Goal: Navigation & Orientation: Find specific page/section

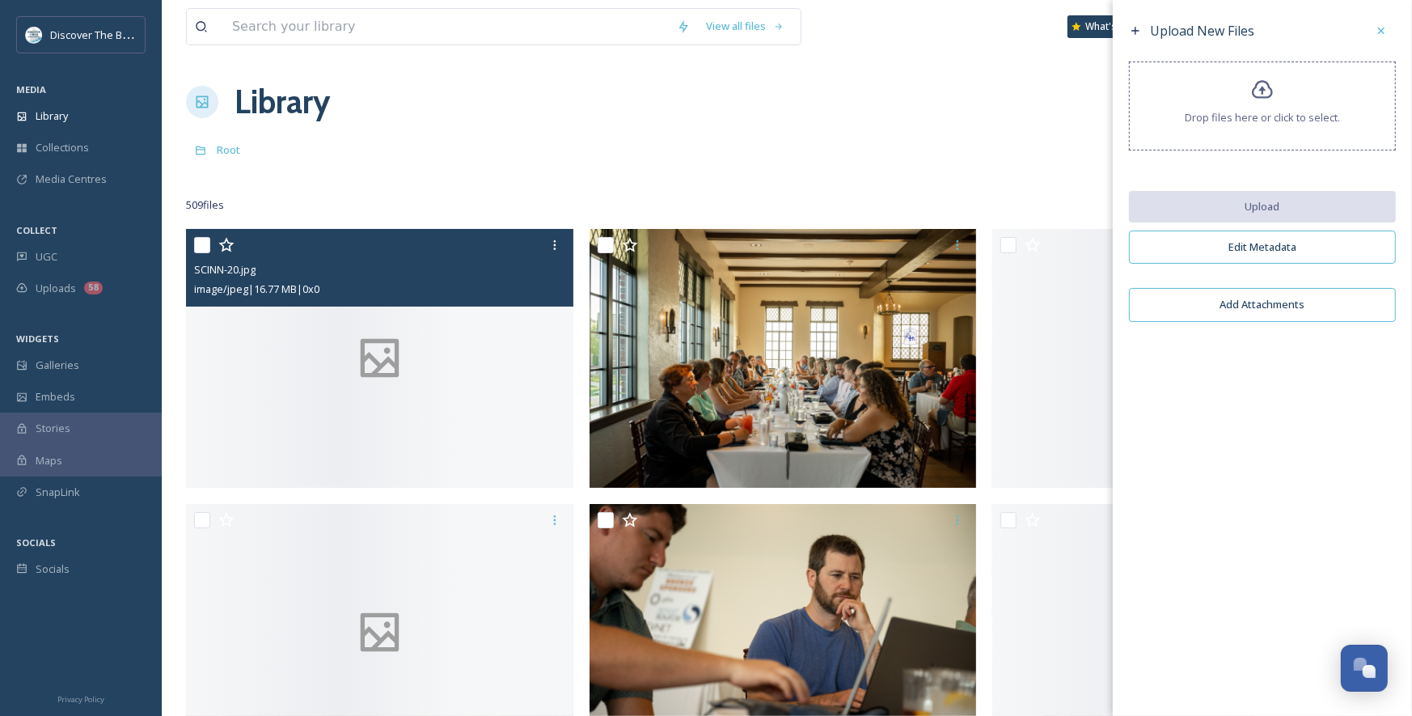
click at [199, 243] on input "checkbox" at bounding box center [202, 245] width 16 height 16
checkbox input "true"
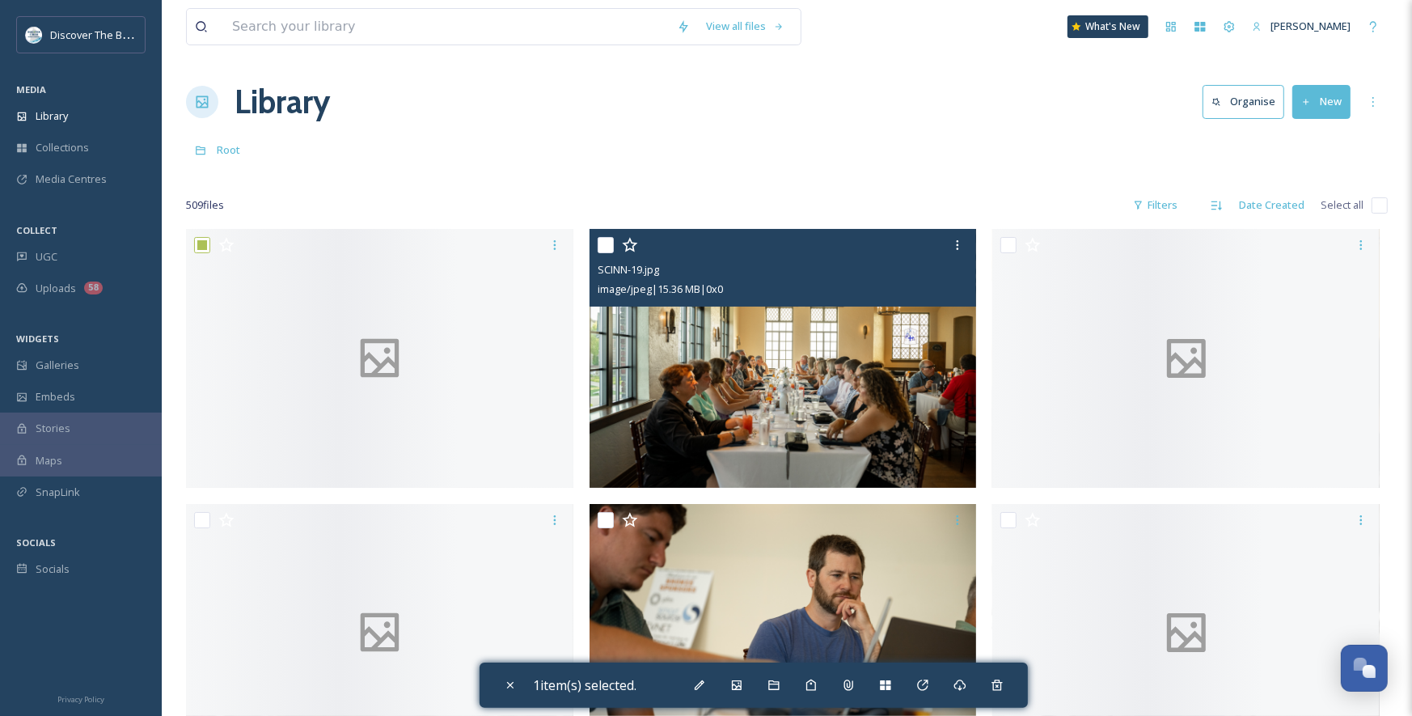
click at [606, 244] on input "checkbox" at bounding box center [606, 245] width 16 height 16
checkbox input "true"
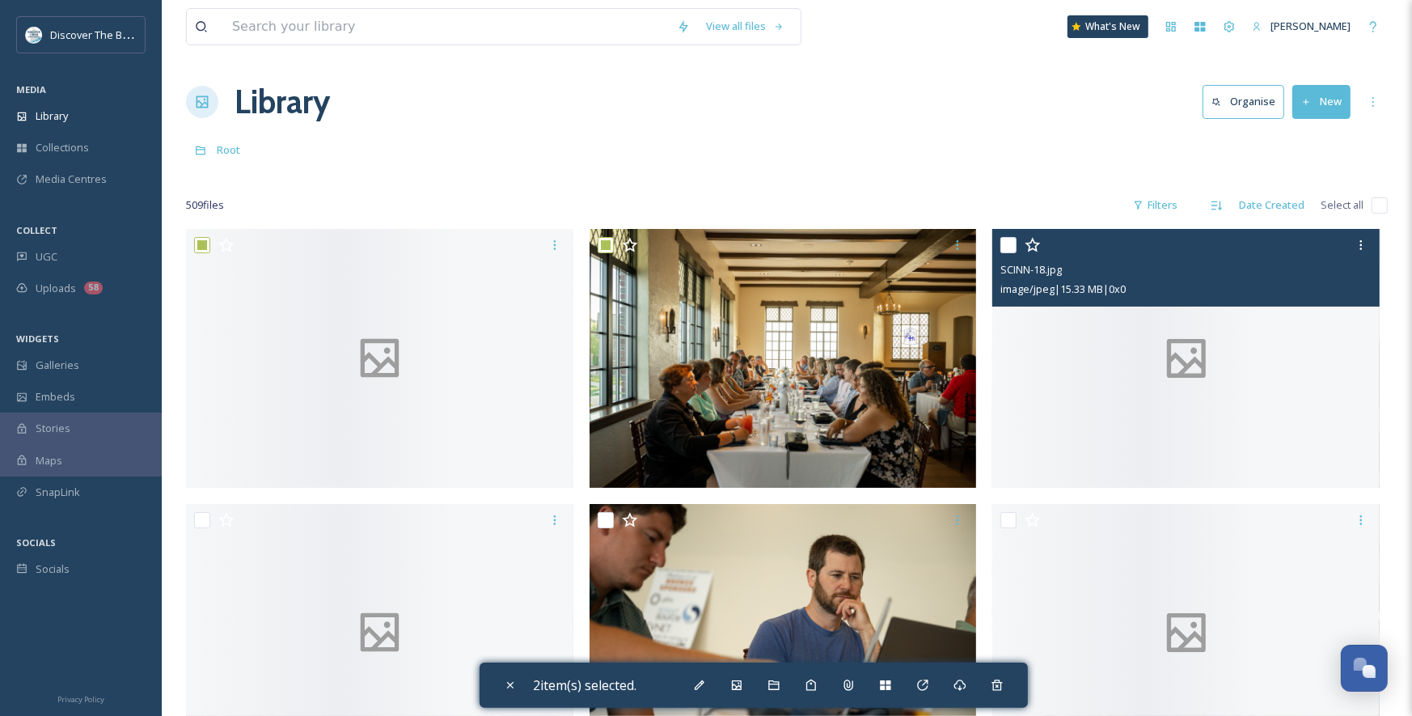
click at [1007, 248] on input "checkbox" at bounding box center [1009, 245] width 16 height 16
checkbox input "true"
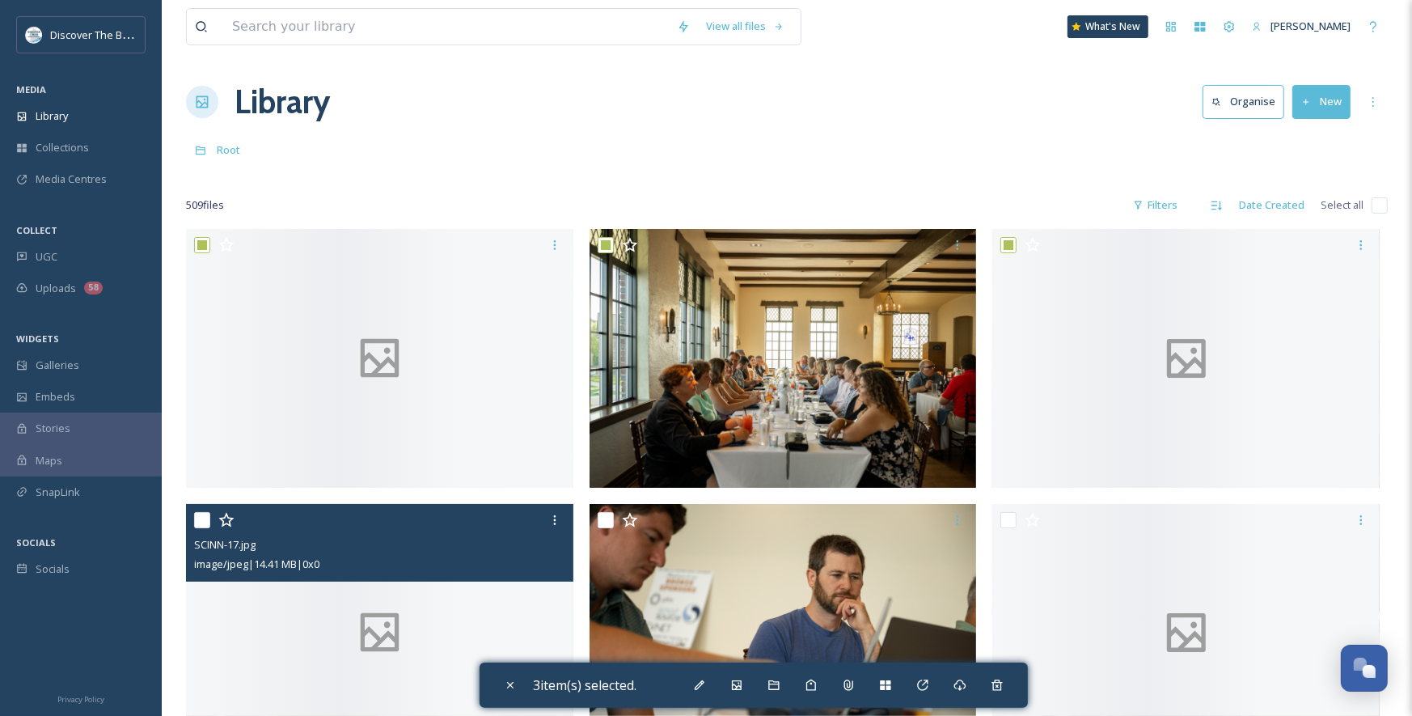
click at [210, 523] on div at bounding box center [381, 520] width 375 height 29
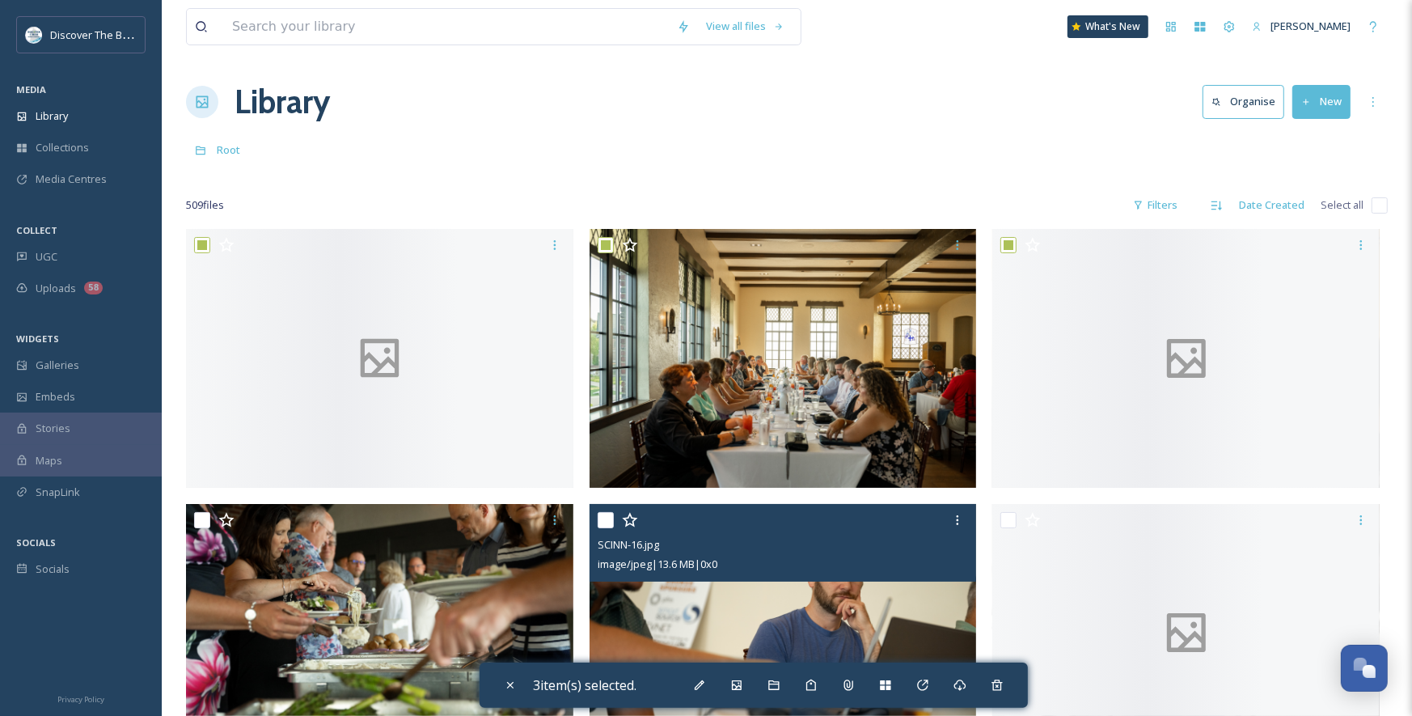
click at [606, 518] on input "checkbox" at bounding box center [606, 520] width 16 height 16
checkbox input "true"
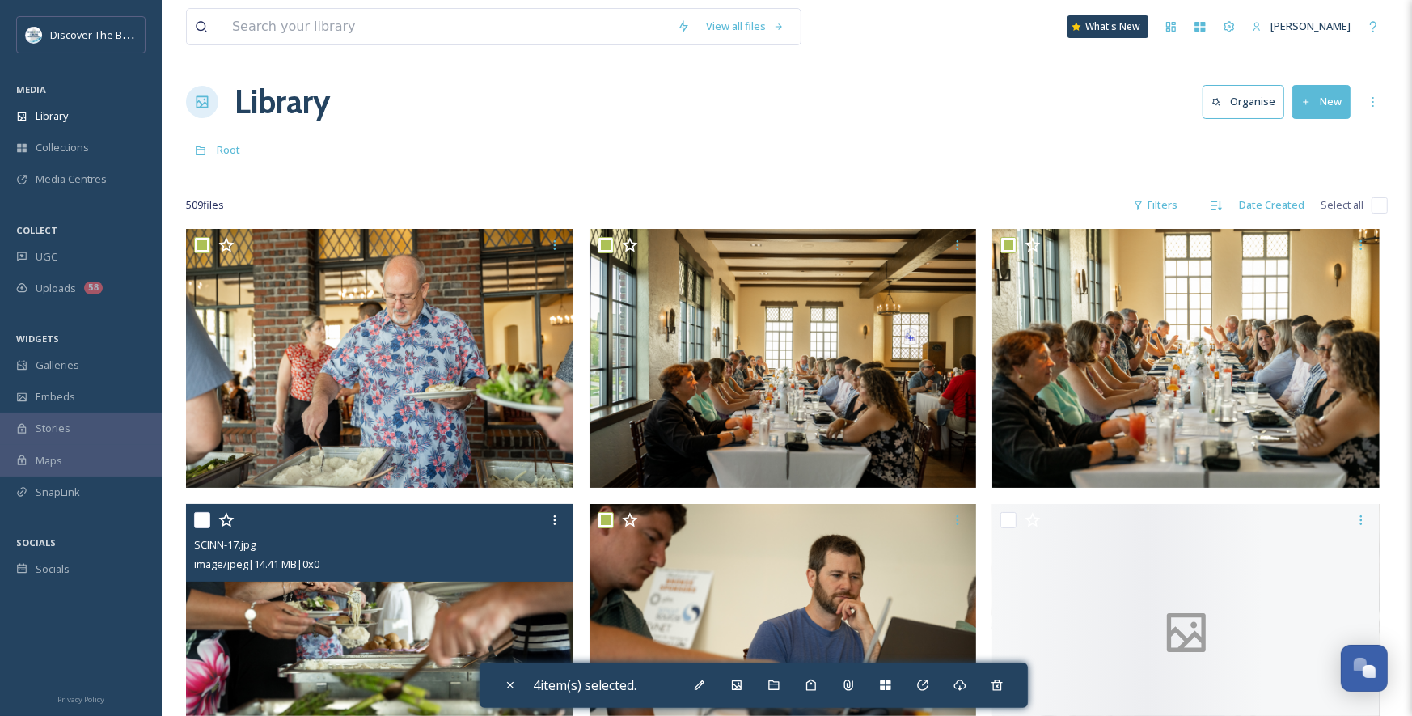
click at [194, 522] on input "checkbox" at bounding box center [202, 520] width 16 height 16
checkbox input "true"
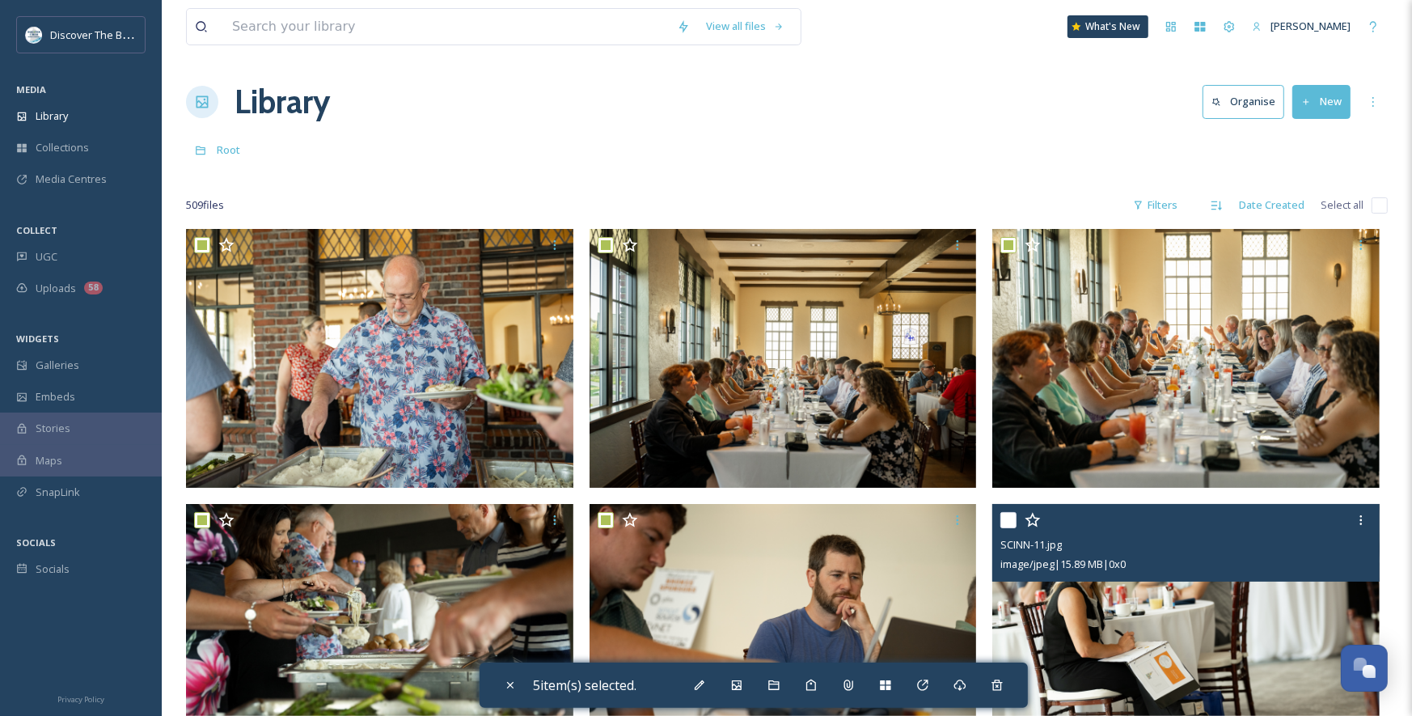
click at [1006, 517] on input "checkbox" at bounding box center [1009, 520] width 16 height 16
checkbox input "true"
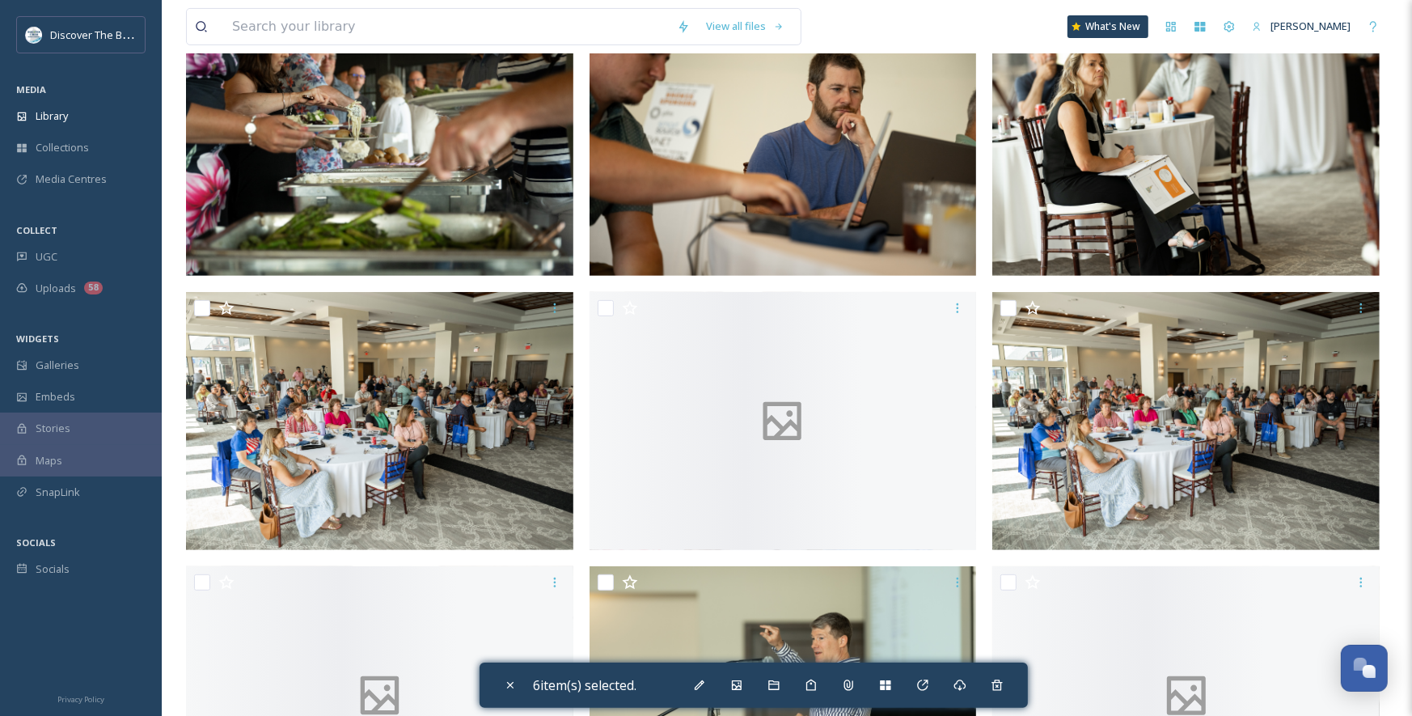
scroll to position [514, 0]
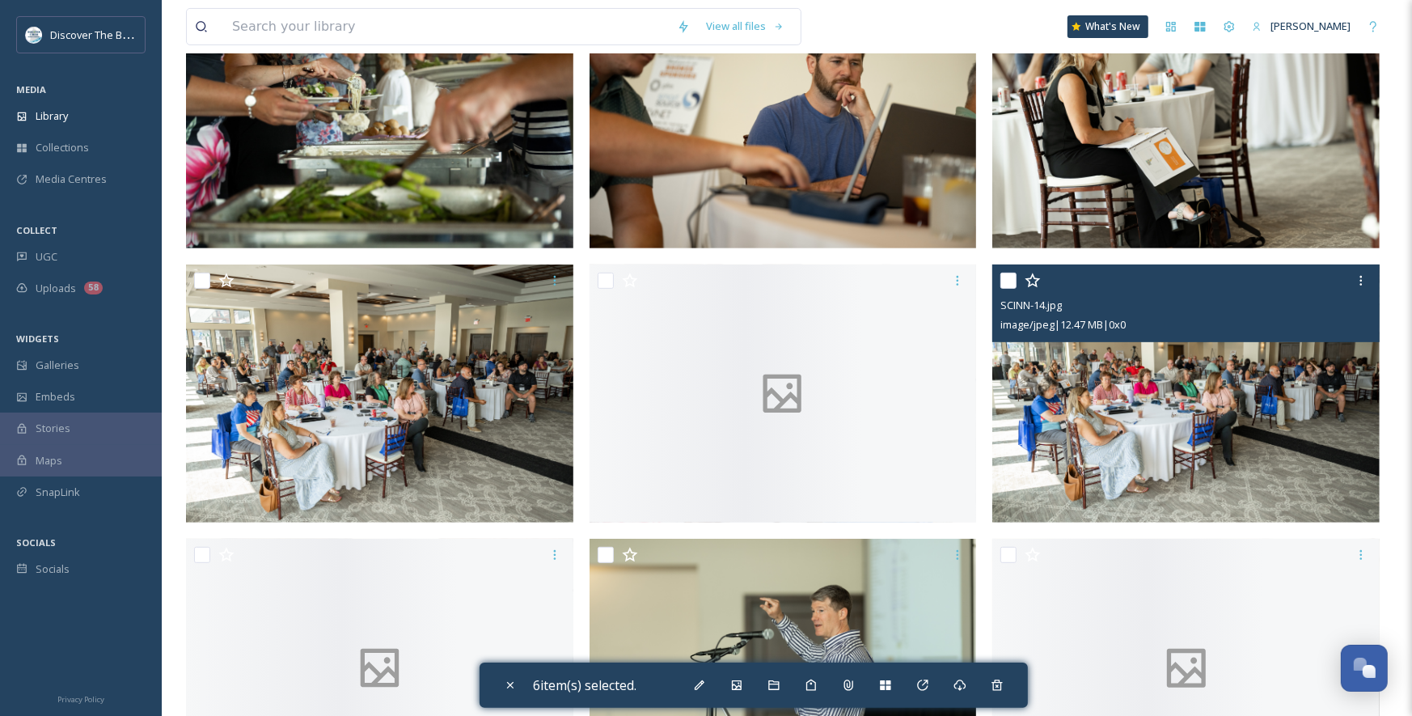
click at [1010, 283] on input "checkbox" at bounding box center [1009, 281] width 16 height 16
checkbox input "true"
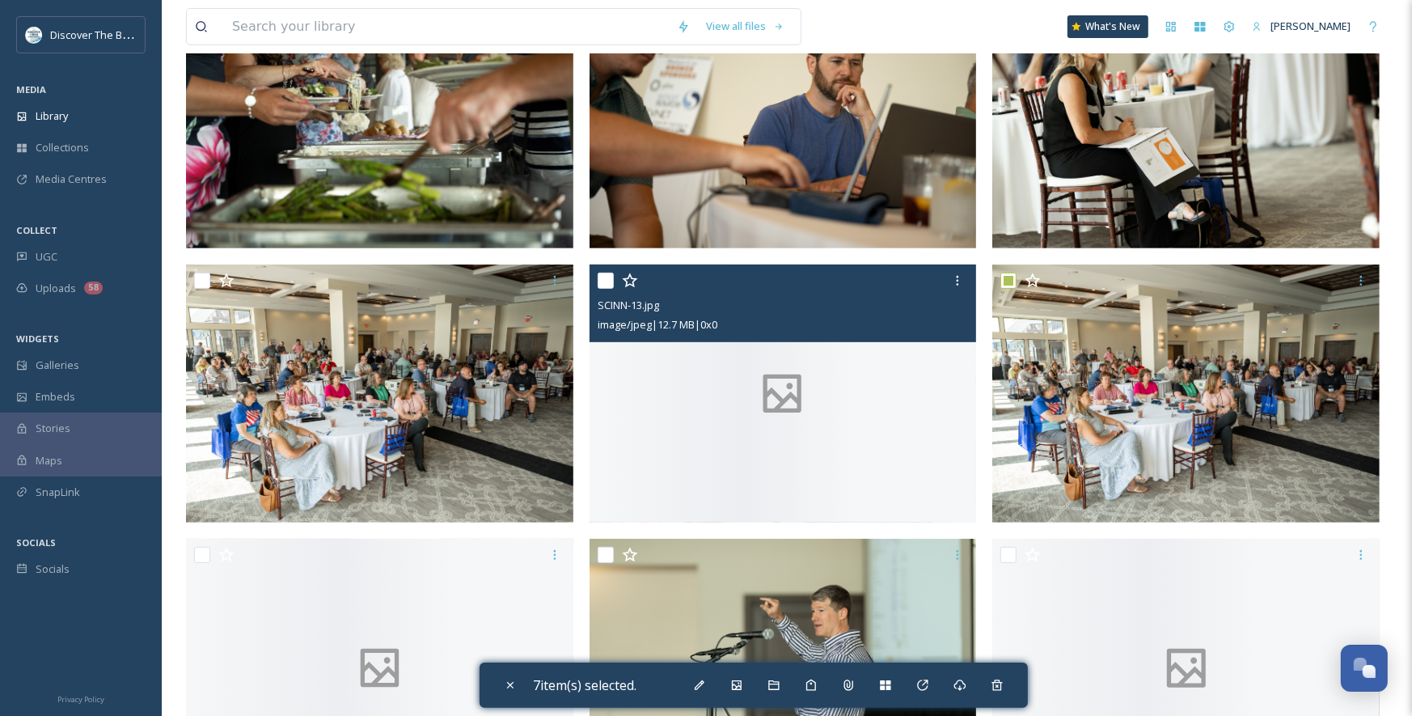
click at [607, 274] on input "checkbox" at bounding box center [606, 281] width 16 height 16
checkbox input "true"
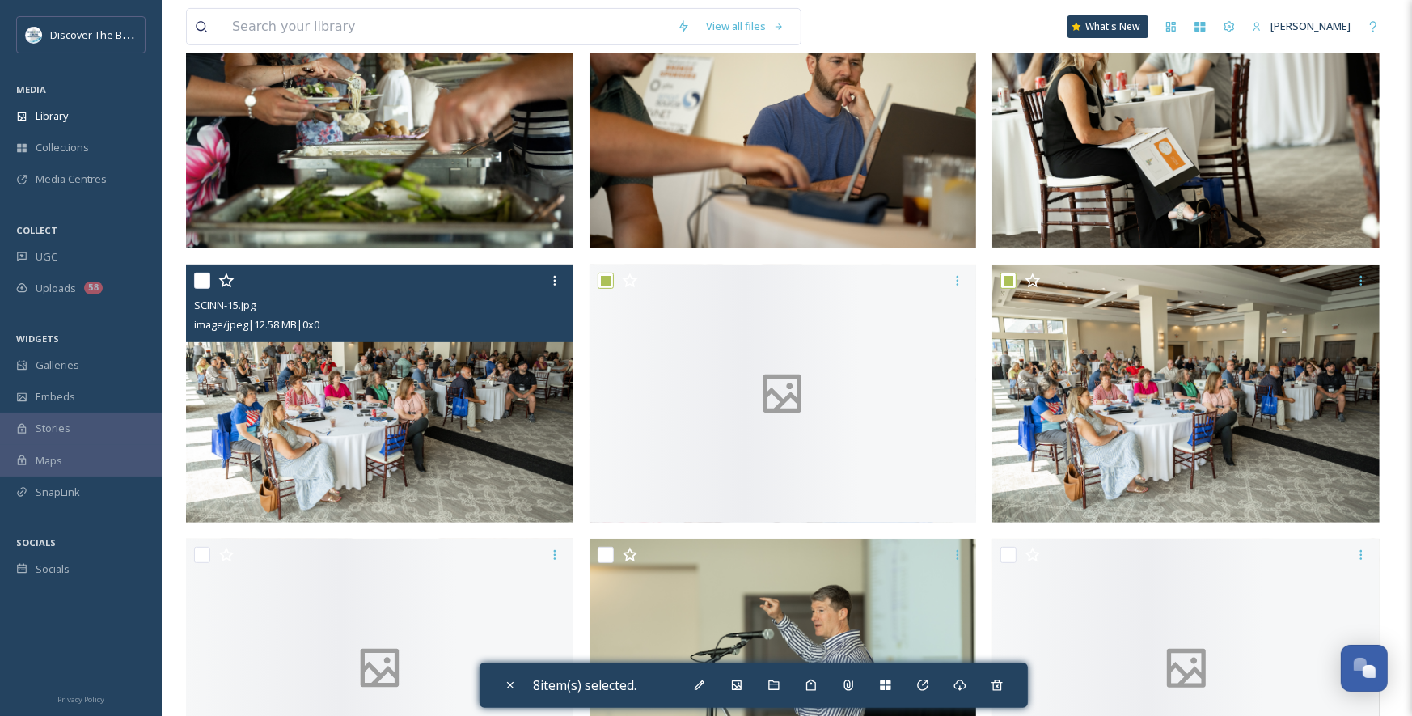
click at [203, 281] on input "checkbox" at bounding box center [202, 281] width 16 height 16
checkbox input "true"
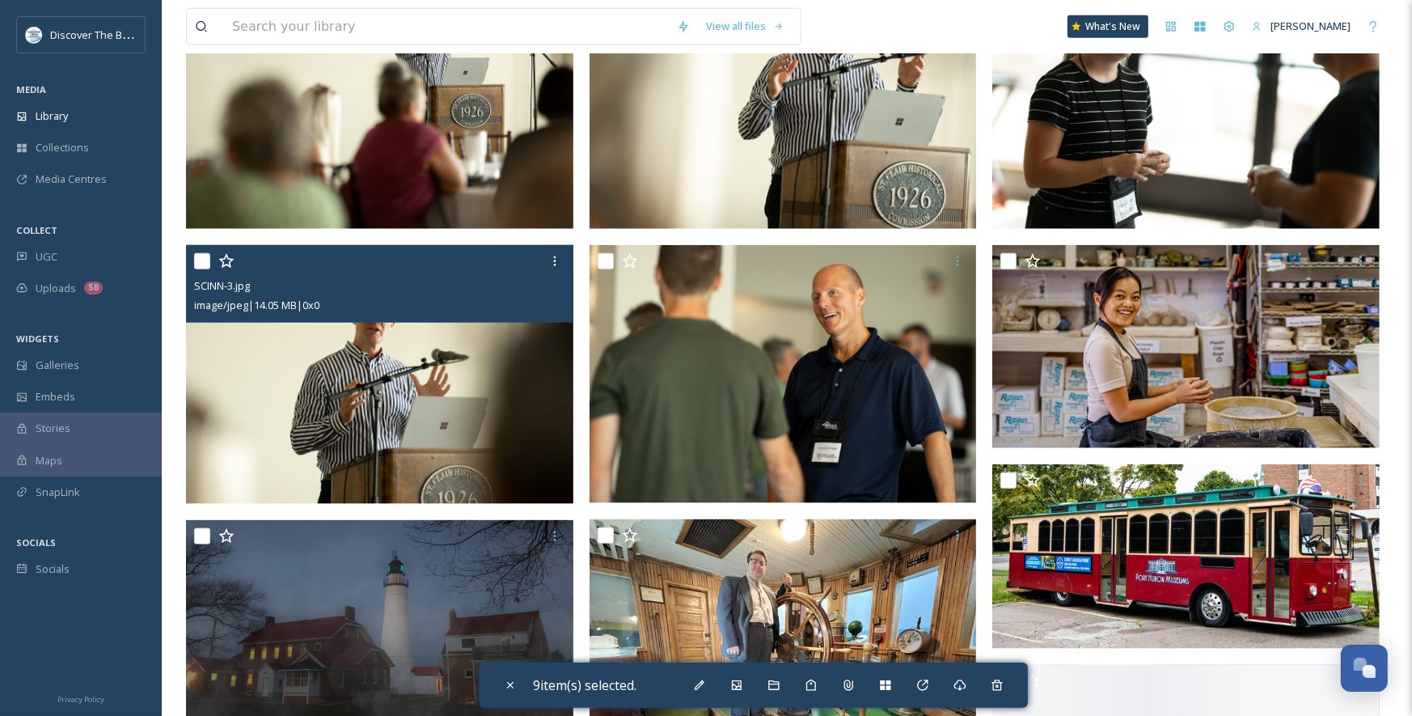
scroll to position [1638, 0]
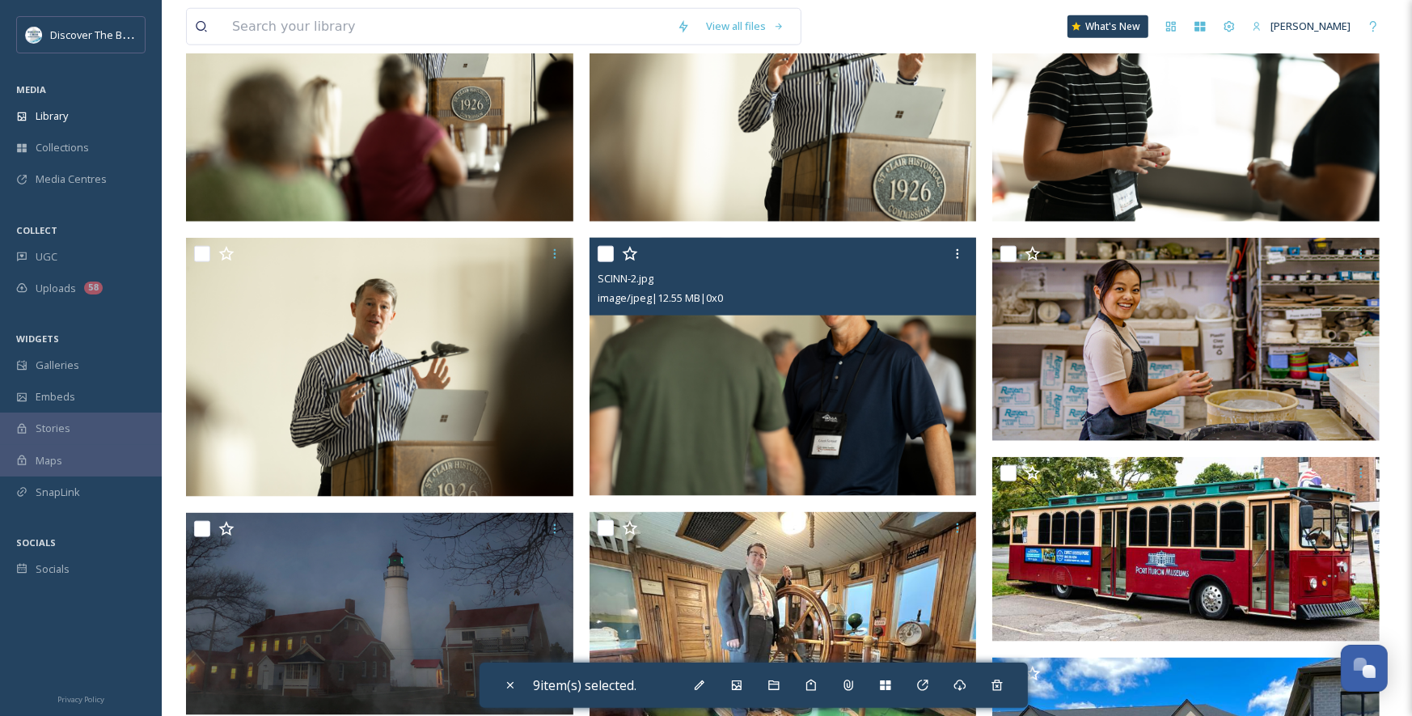
click at [604, 256] on input "checkbox" at bounding box center [606, 254] width 16 height 16
checkbox input "true"
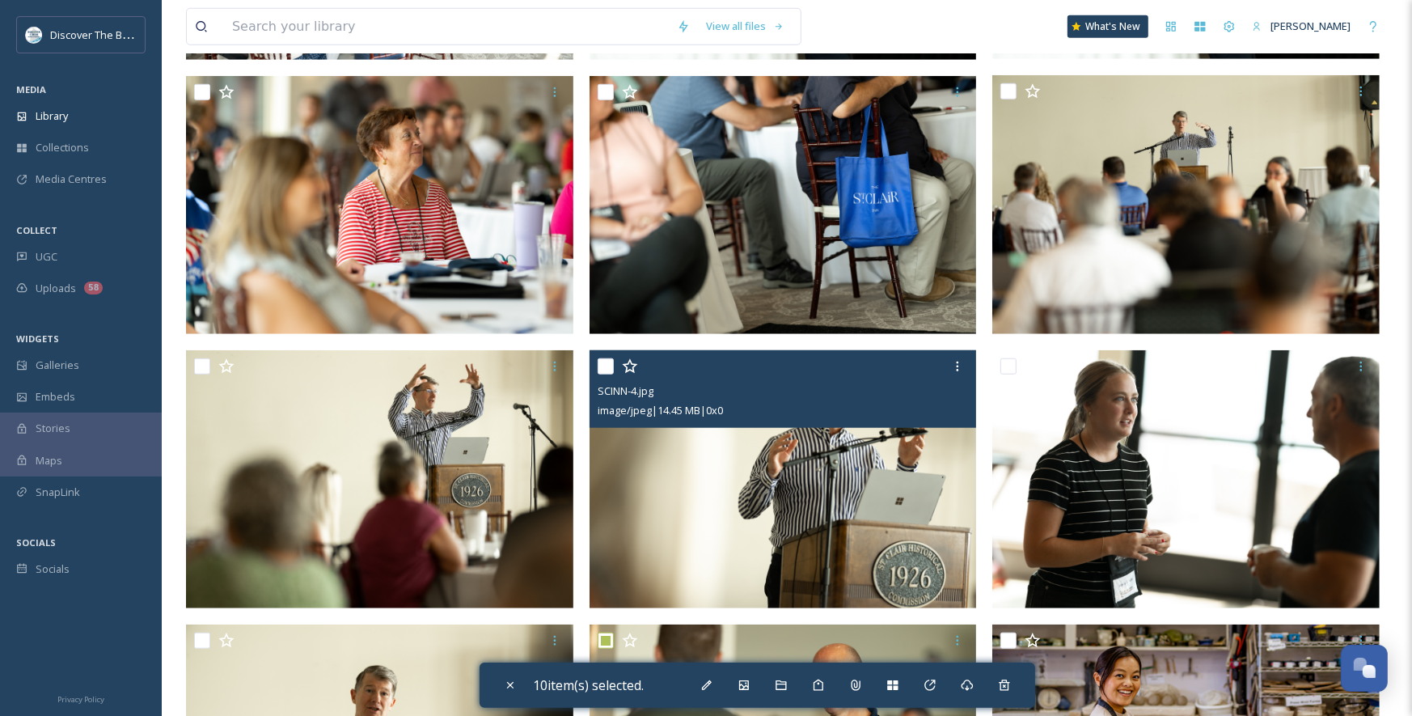
scroll to position [1247, 0]
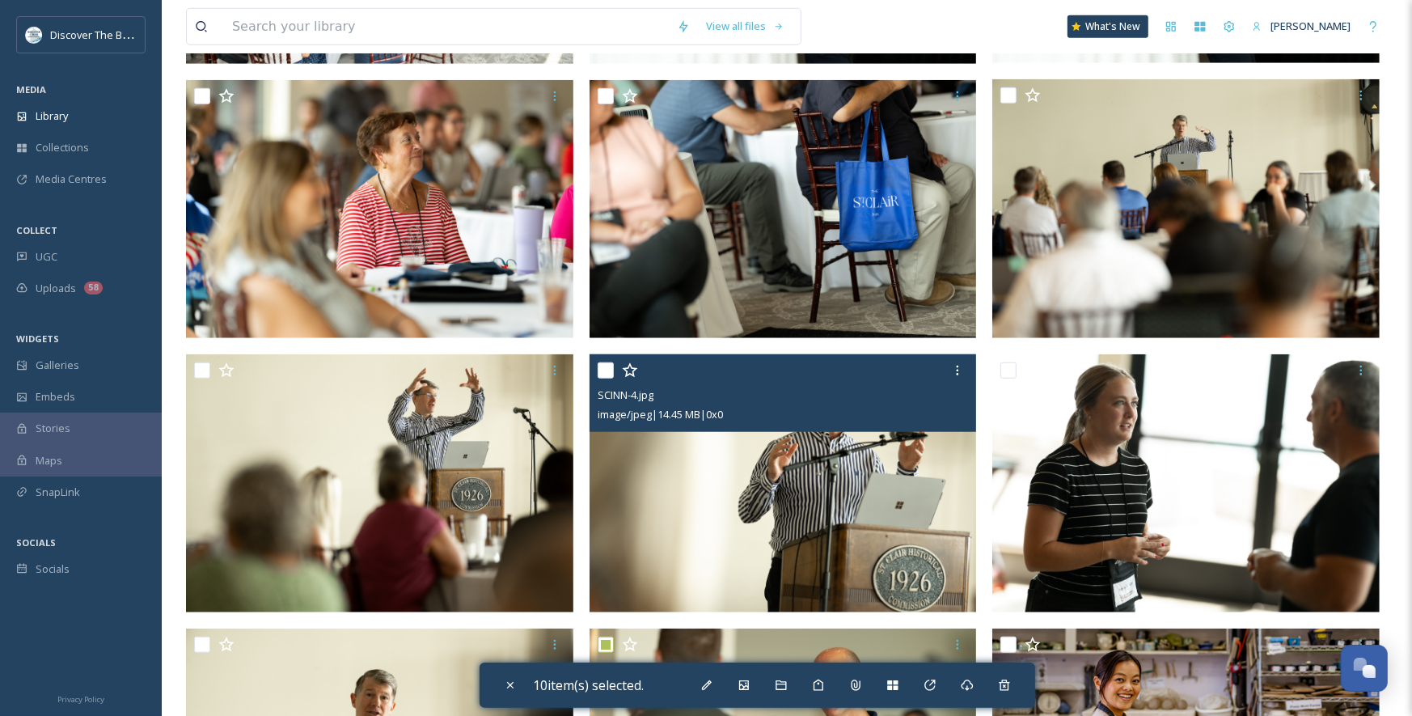
click at [602, 366] on input "checkbox" at bounding box center [606, 370] width 16 height 16
checkbox input "true"
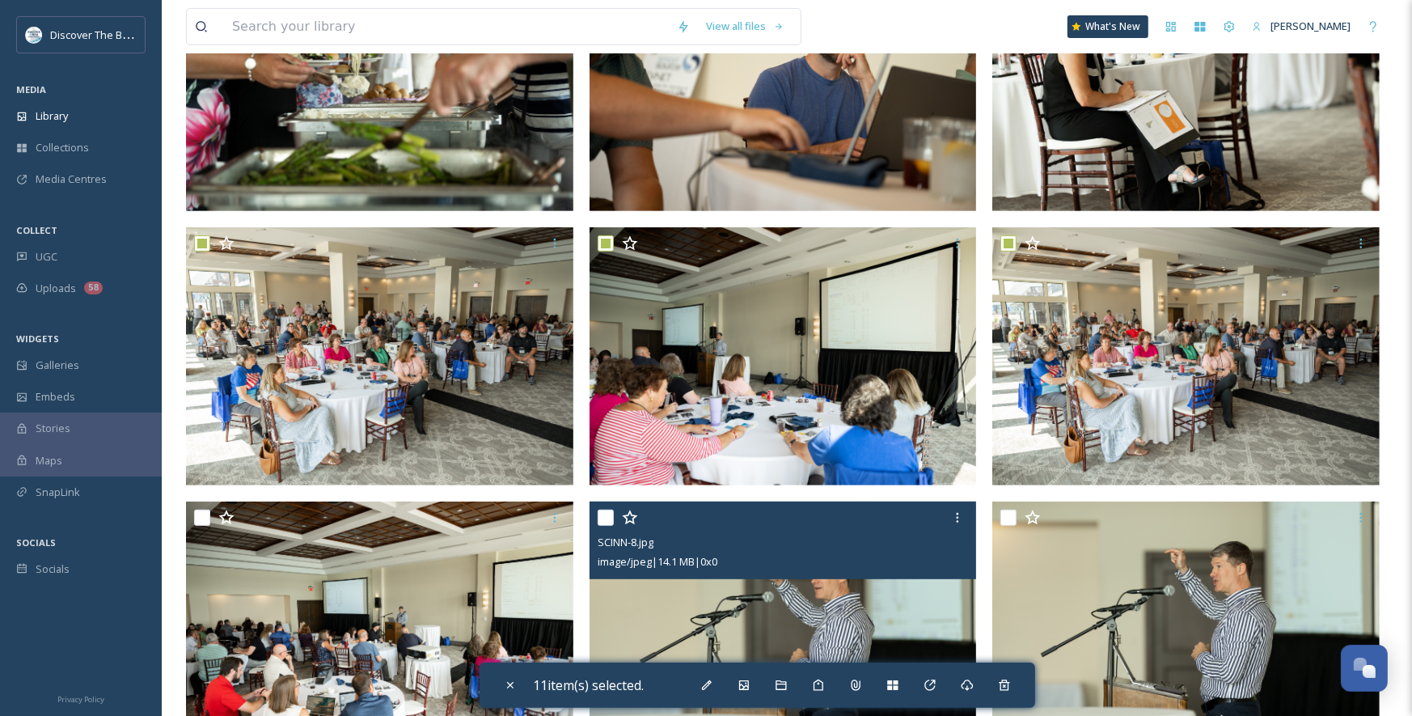
scroll to position [552, 0]
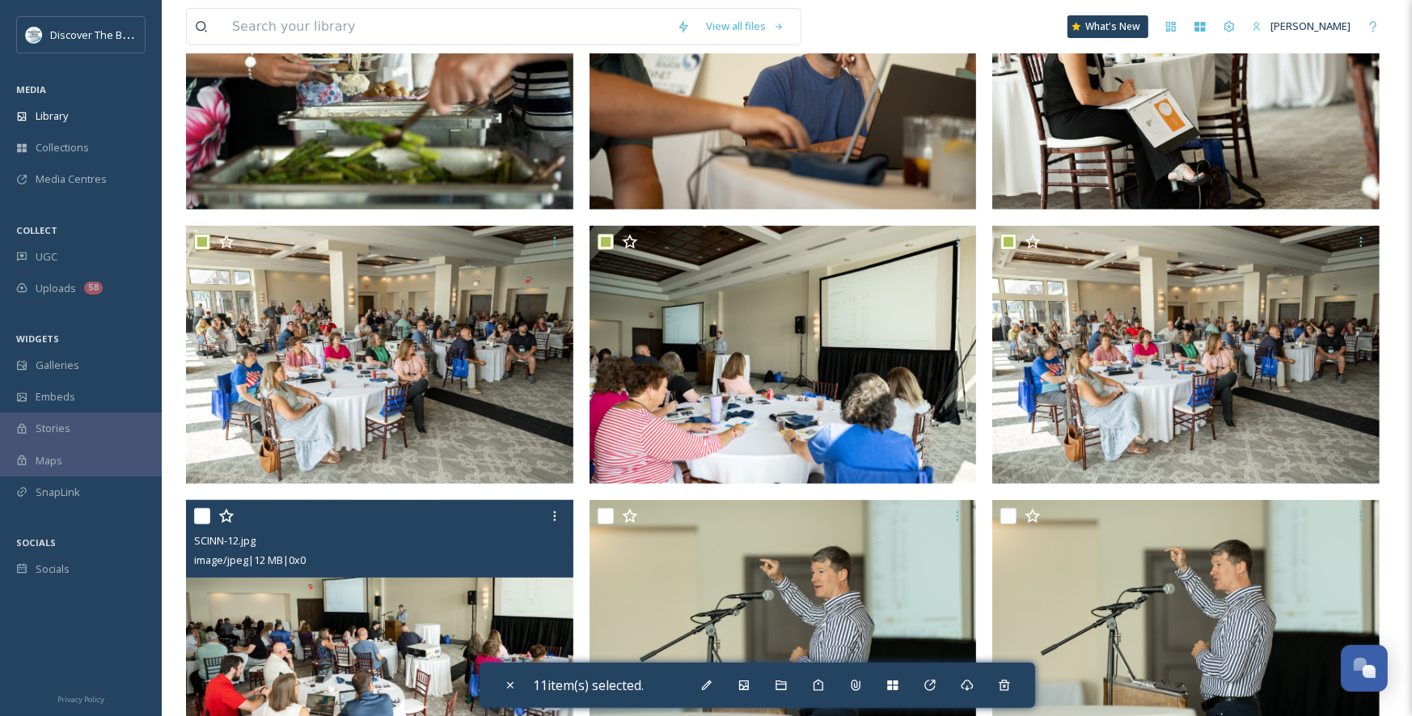
click at [202, 517] on input "checkbox" at bounding box center [202, 516] width 16 height 16
checkbox input "true"
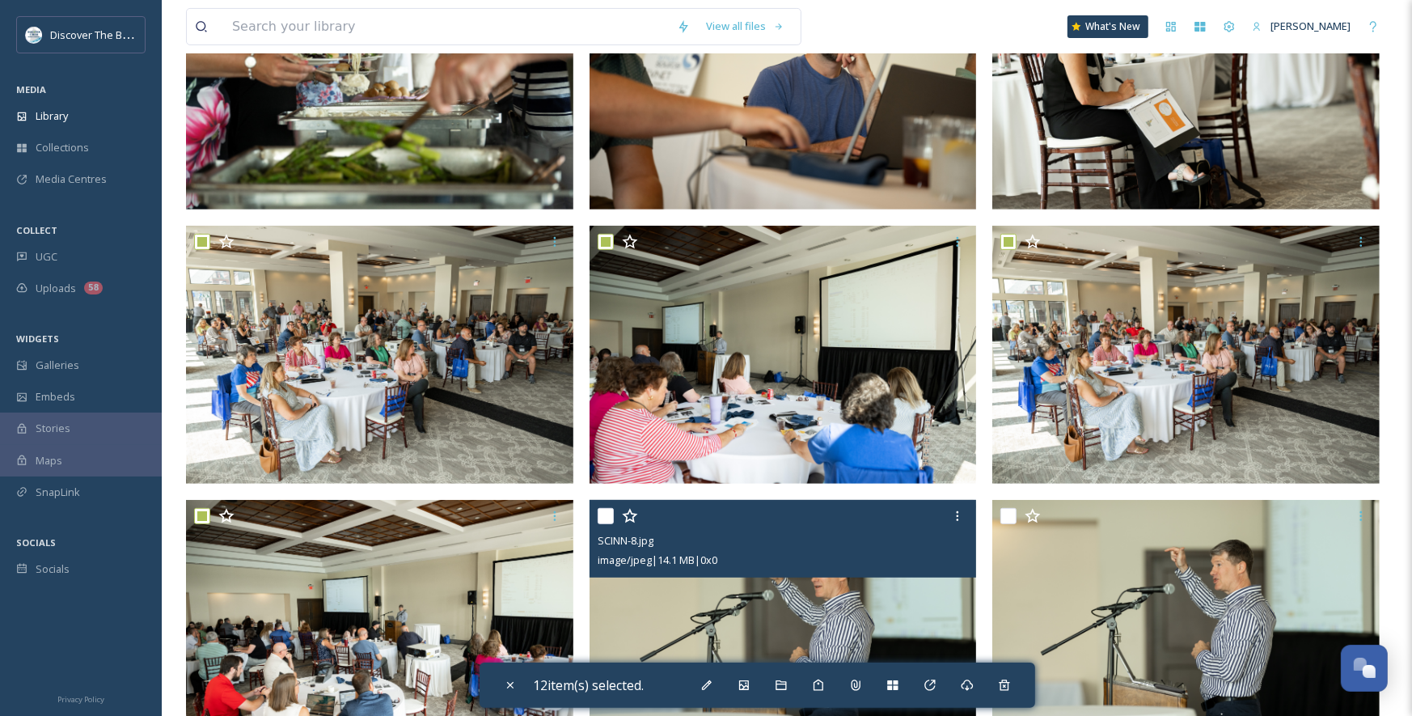
click at [610, 518] on input "checkbox" at bounding box center [606, 516] width 16 height 16
checkbox input "true"
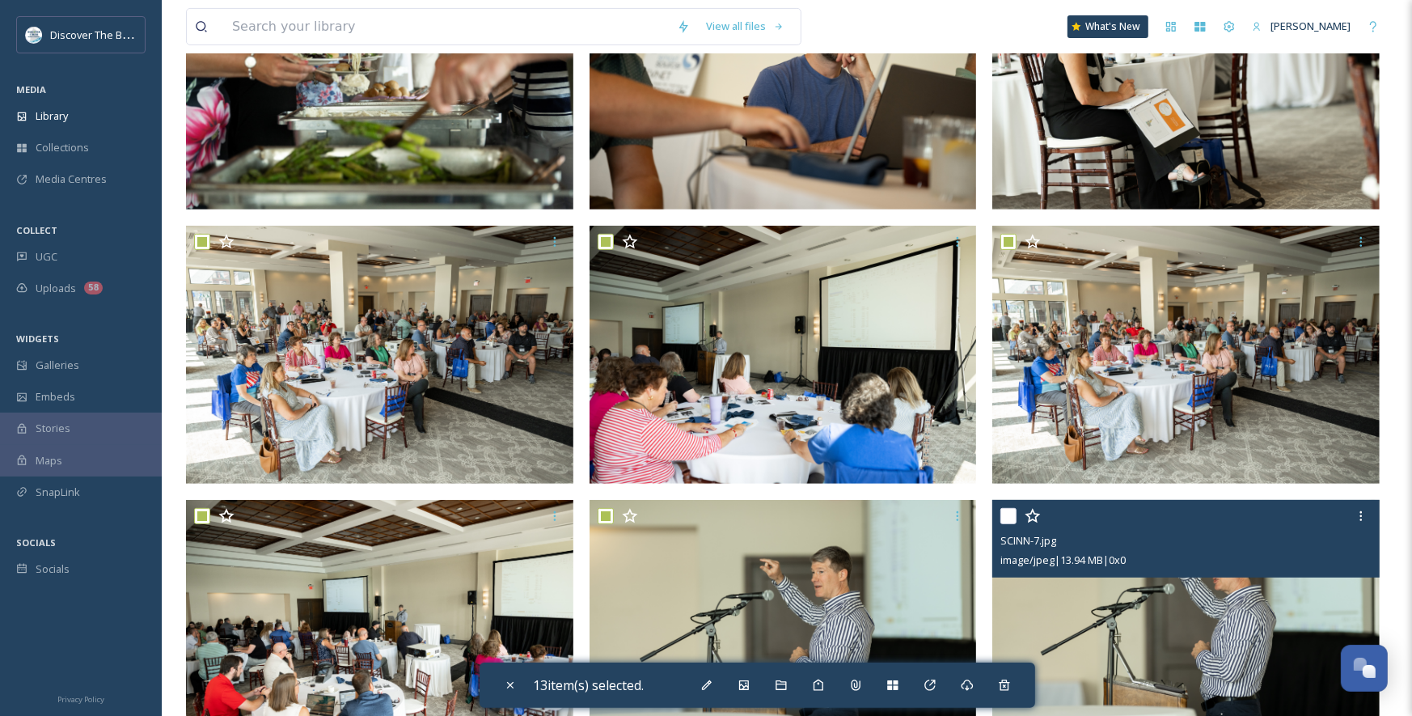
click at [1011, 514] on input "checkbox" at bounding box center [1009, 516] width 16 height 16
checkbox input "true"
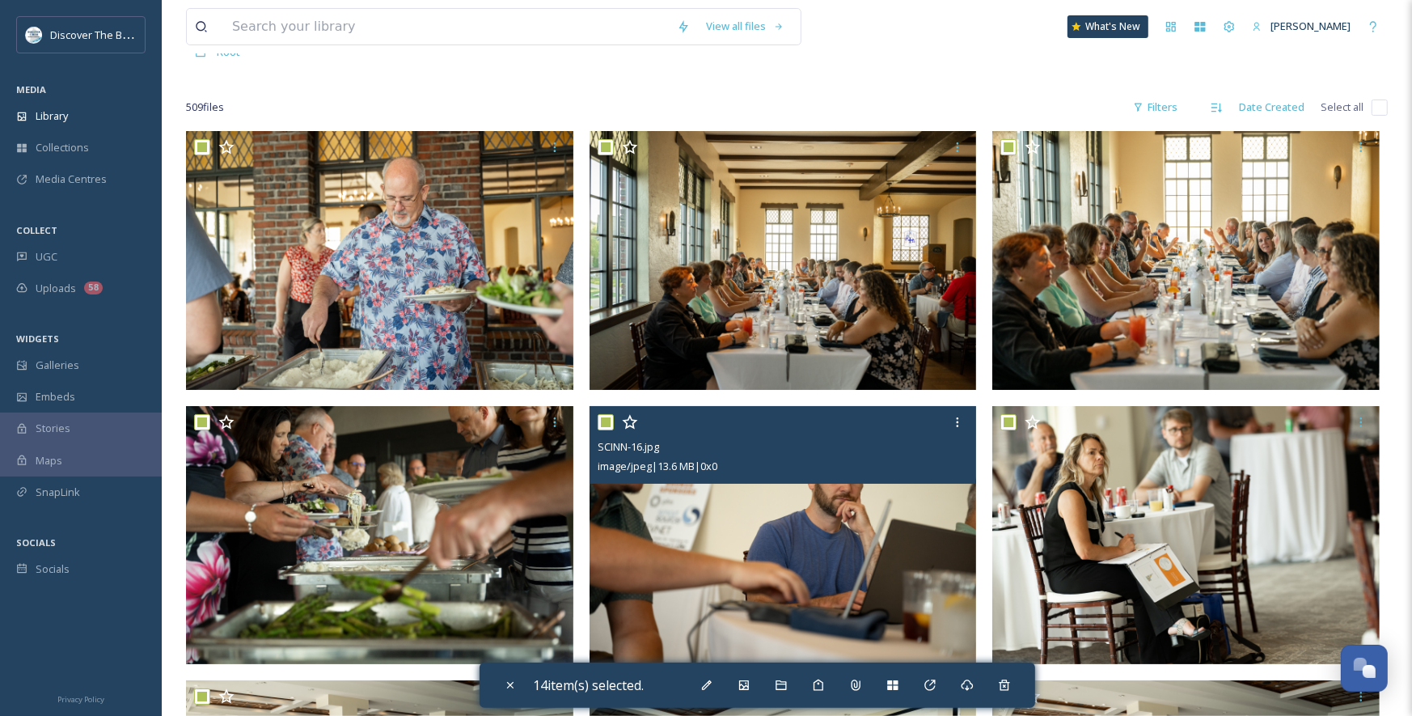
scroll to position [49, 0]
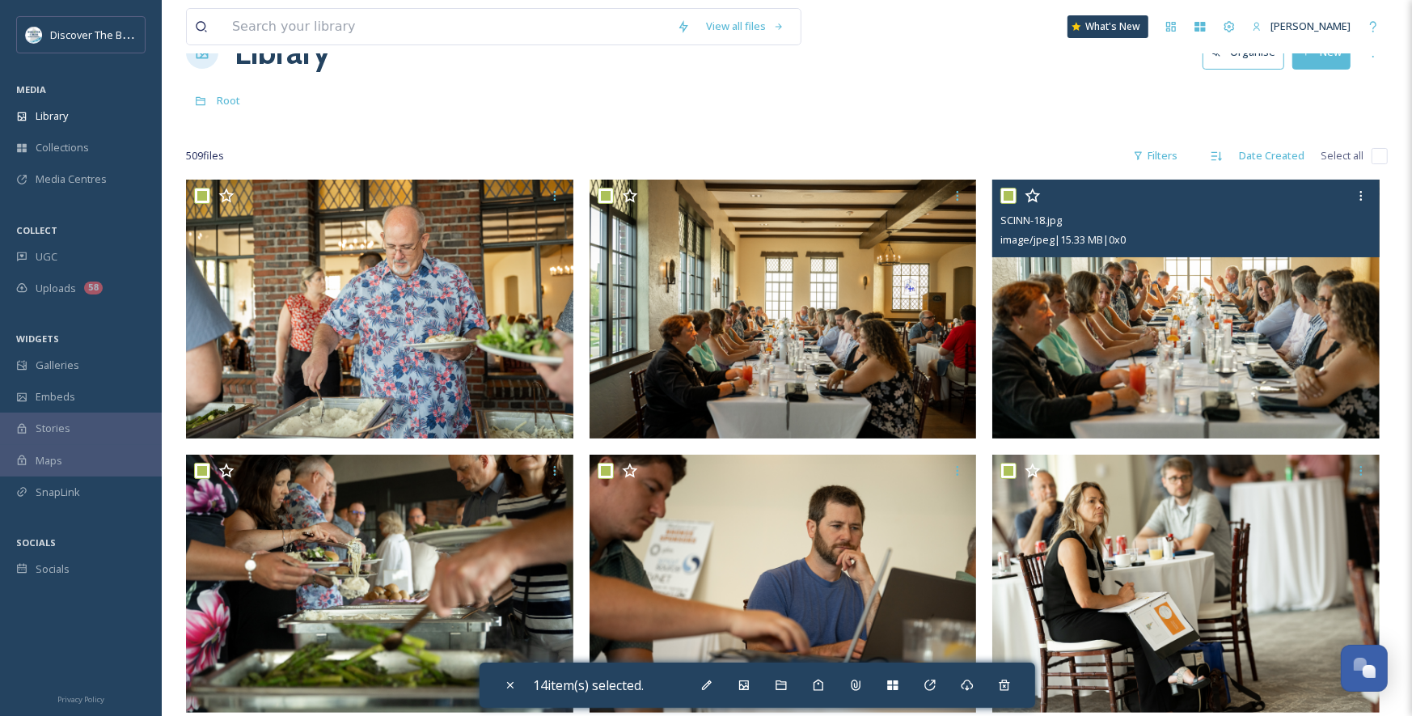
click at [1018, 190] on div at bounding box center [1188, 195] width 375 height 29
click at [1007, 194] on input "checkbox" at bounding box center [1009, 196] width 16 height 16
checkbox input "false"
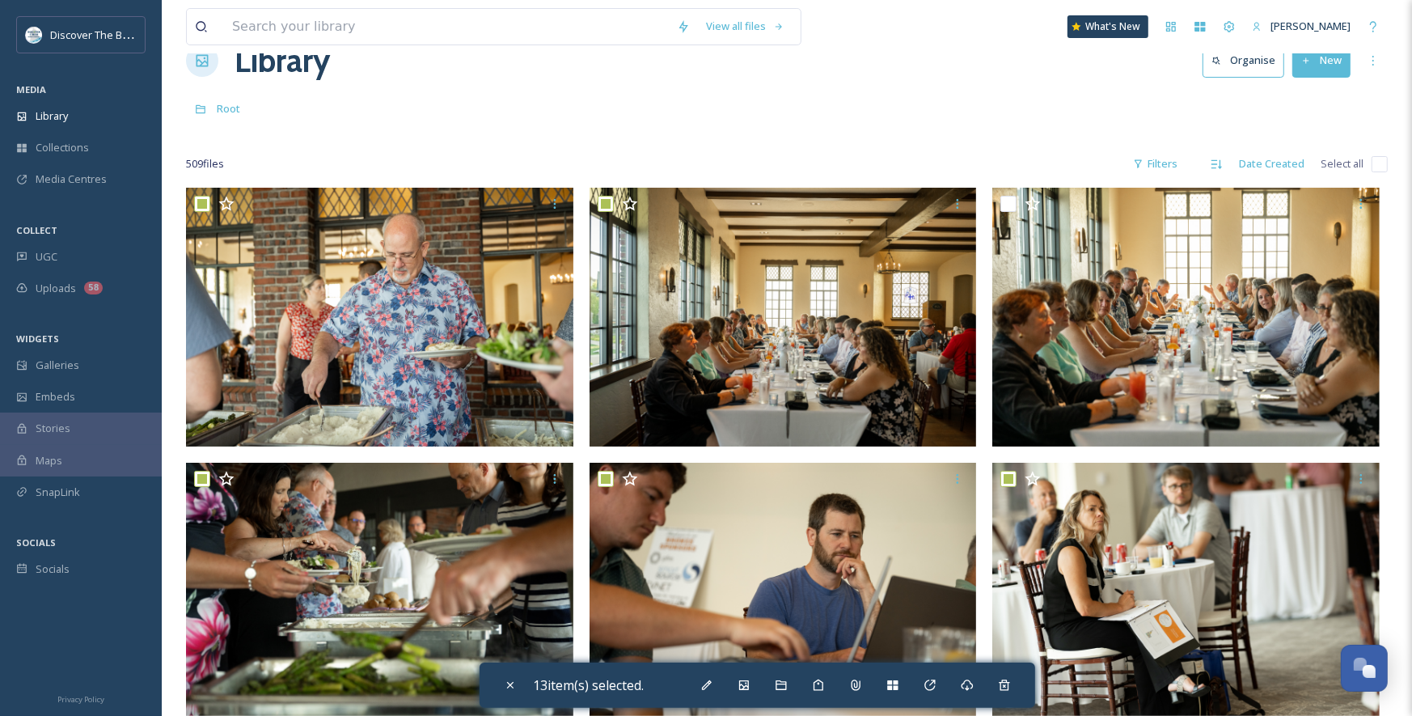
scroll to position [0, 0]
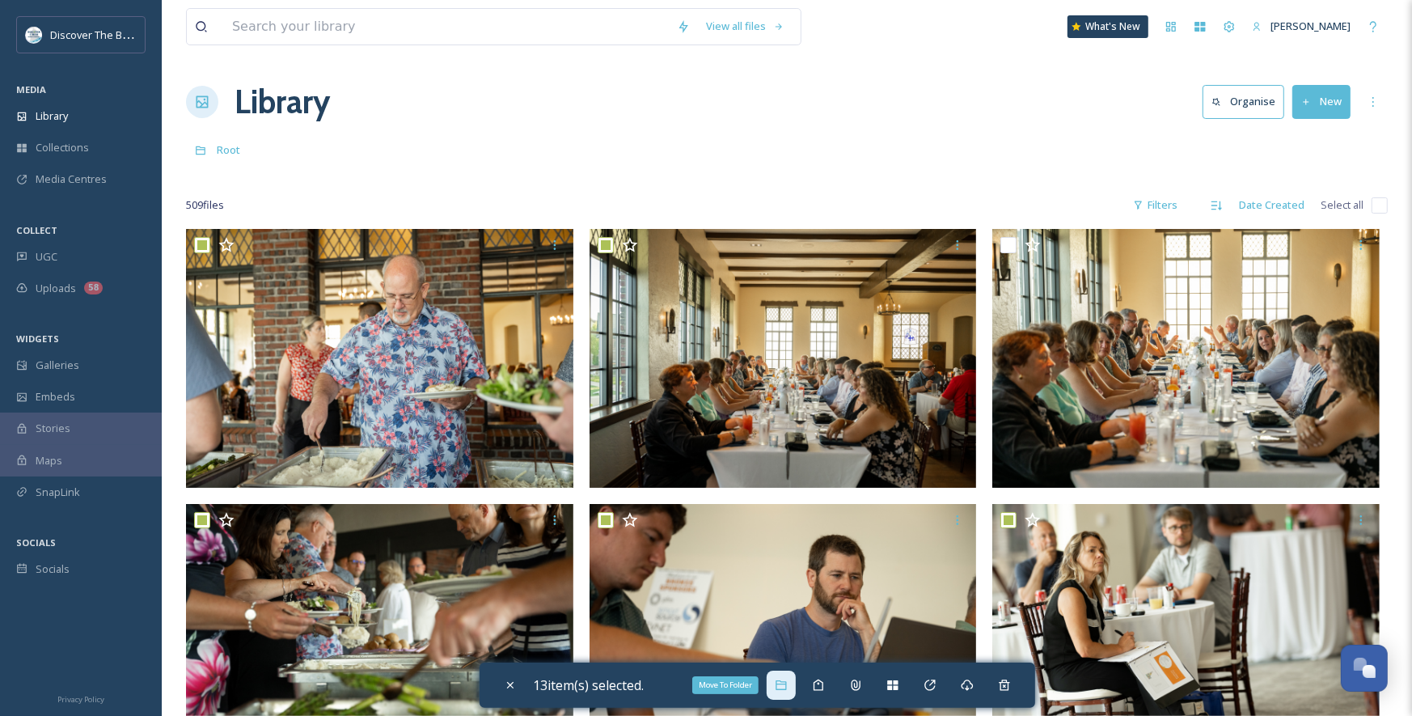
click at [780, 690] on icon at bounding box center [781, 685] width 13 height 13
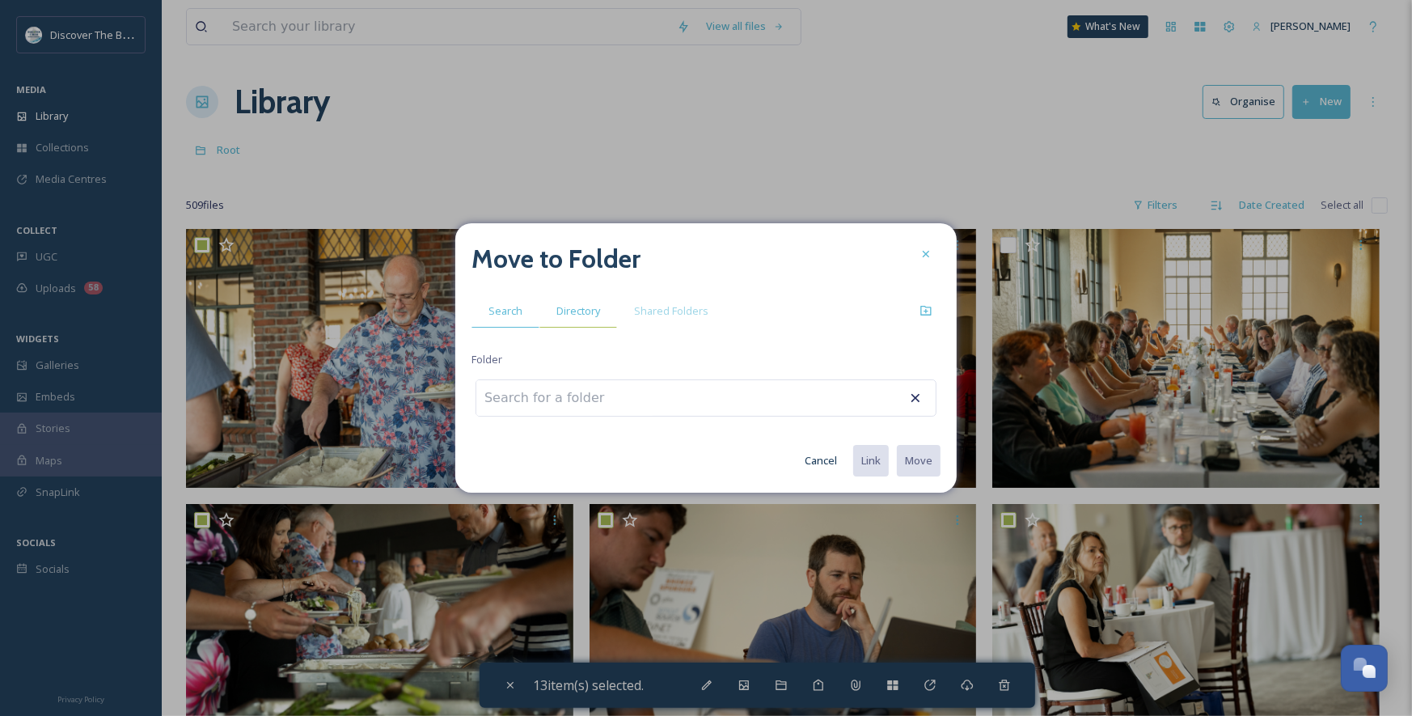
click at [595, 315] on span "Directory" at bounding box center [578, 310] width 44 height 15
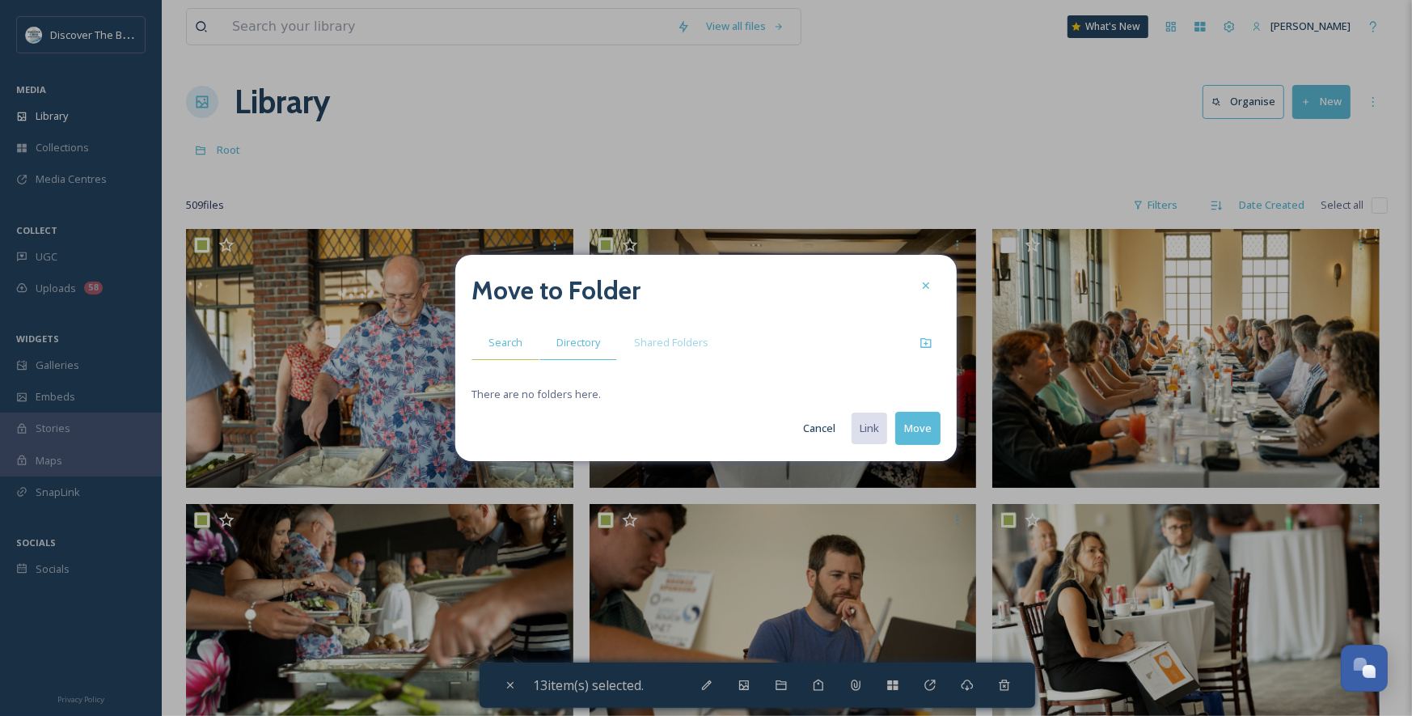
click at [514, 345] on span "Search" at bounding box center [506, 342] width 34 height 15
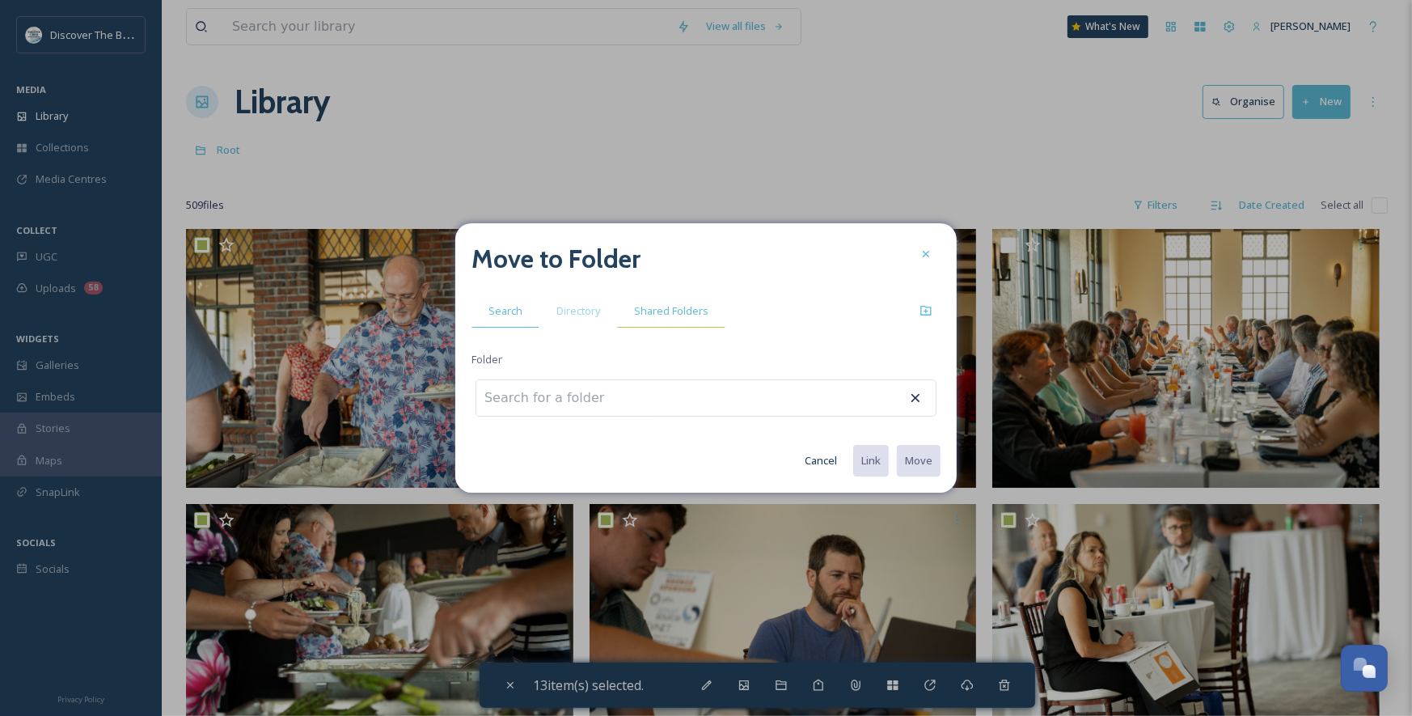
click at [667, 318] on span "Shared Folders" at bounding box center [671, 310] width 74 height 15
click at [667, 318] on div "Move to Folder Search Directory Shared Folders Folder Cancel Link Move" at bounding box center [705, 358] width 501 height 270
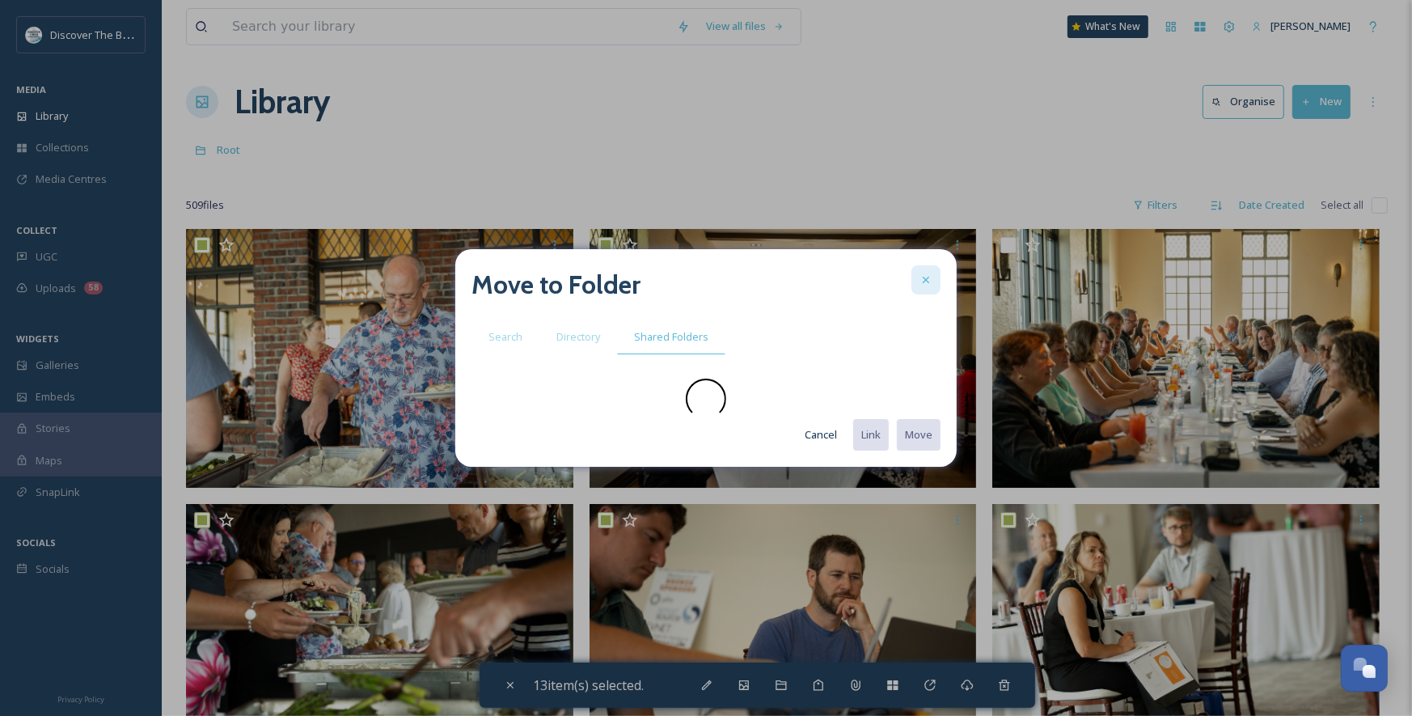
click at [927, 284] on icon at bounding box center [926, 279] width 13 height 13
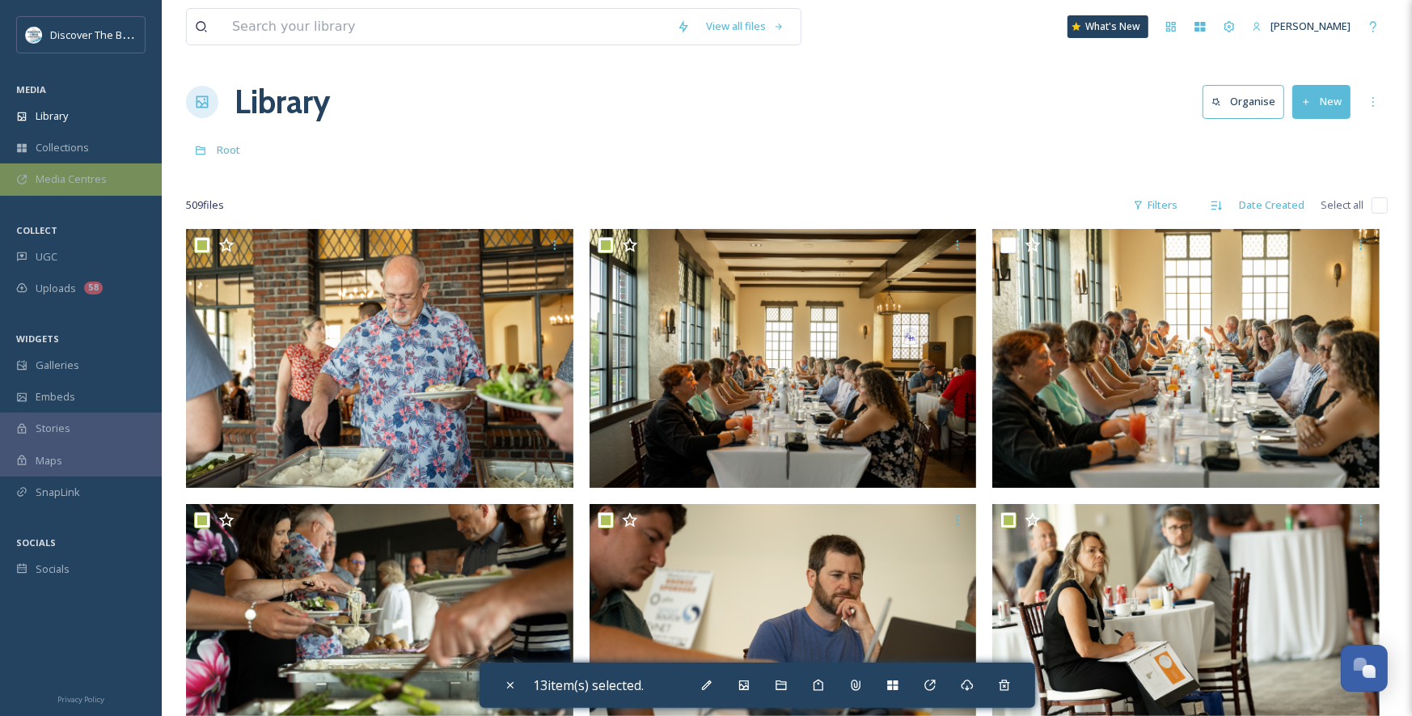
click at [60, 188] on div "Media Centres" at bounding box center [81, 179] width 162 height 32
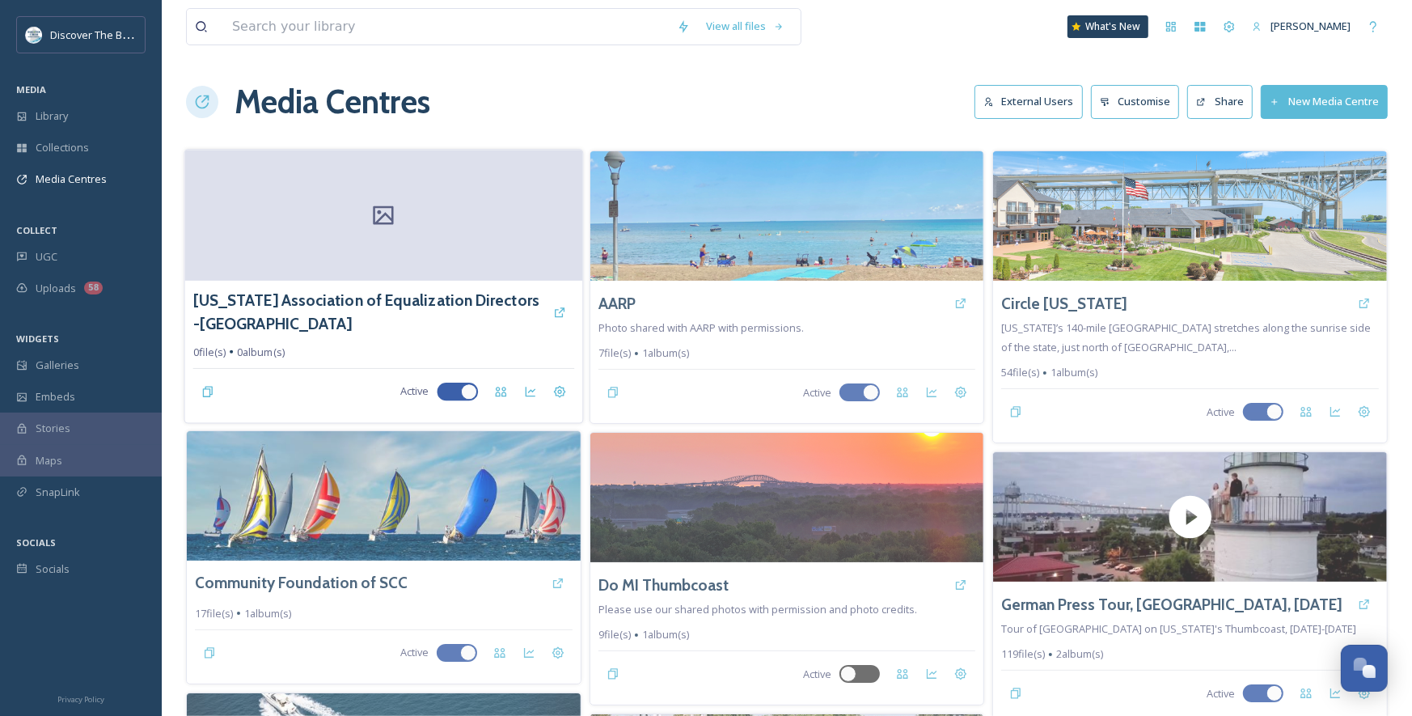
click at [456, 249] on div at bounding box center [384, 215] width 398 height 131
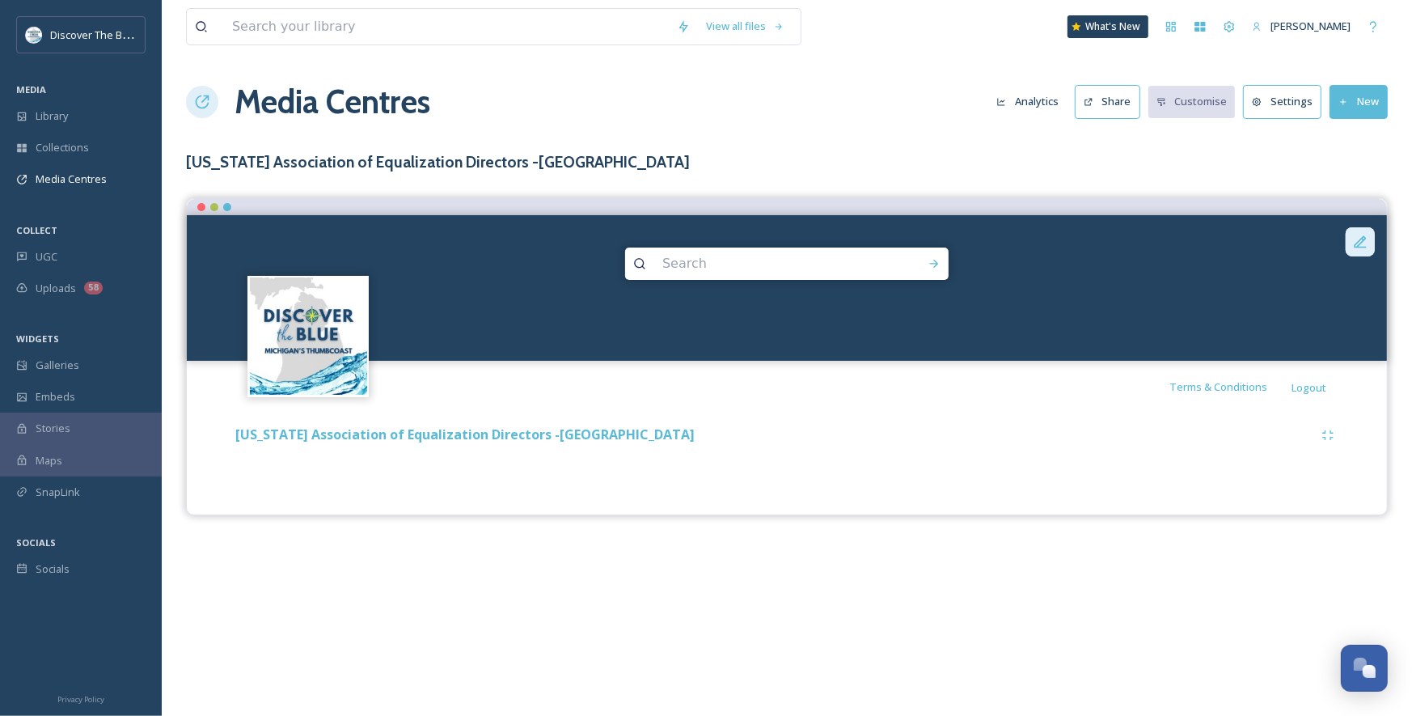
click at [1357, 243] on icon at bounding box center [1360, 242] width 16 height 16
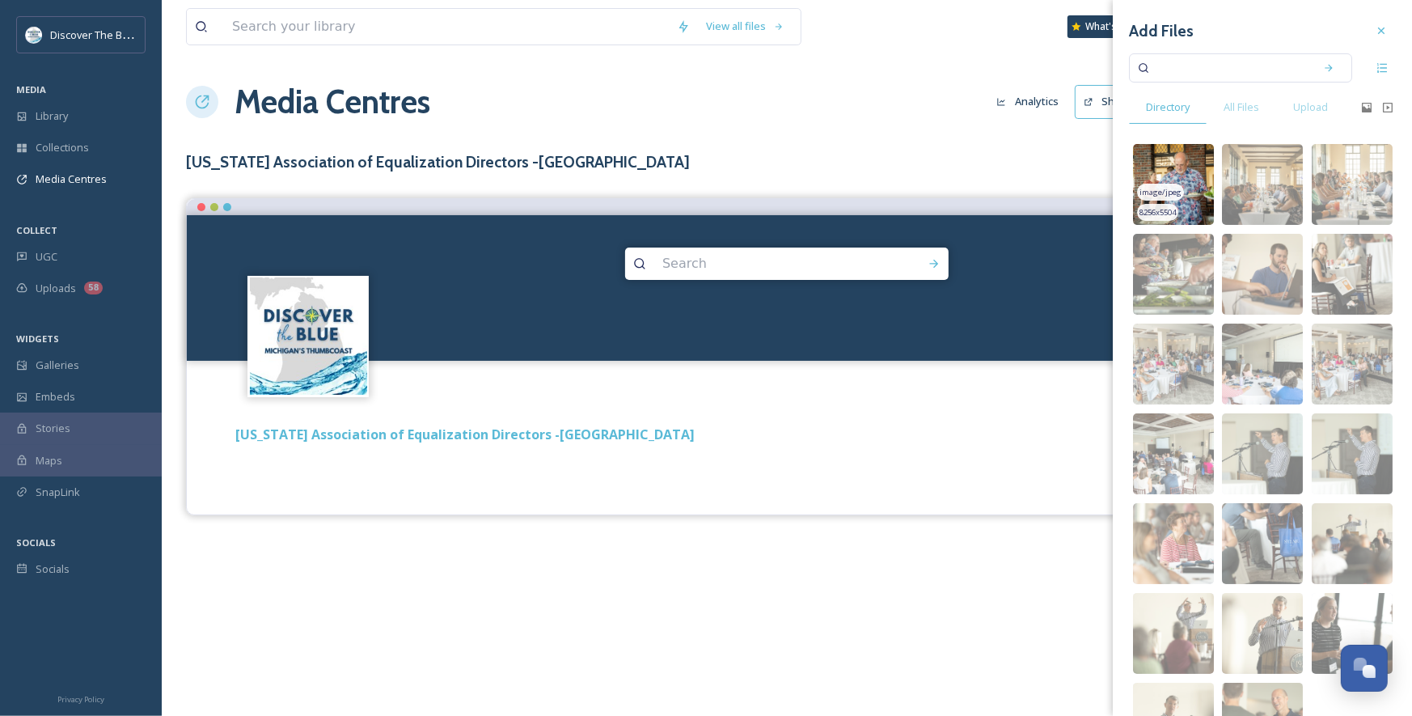
click at [1157, 177] on img at bounding box center [1173, 184] width 81 height 81
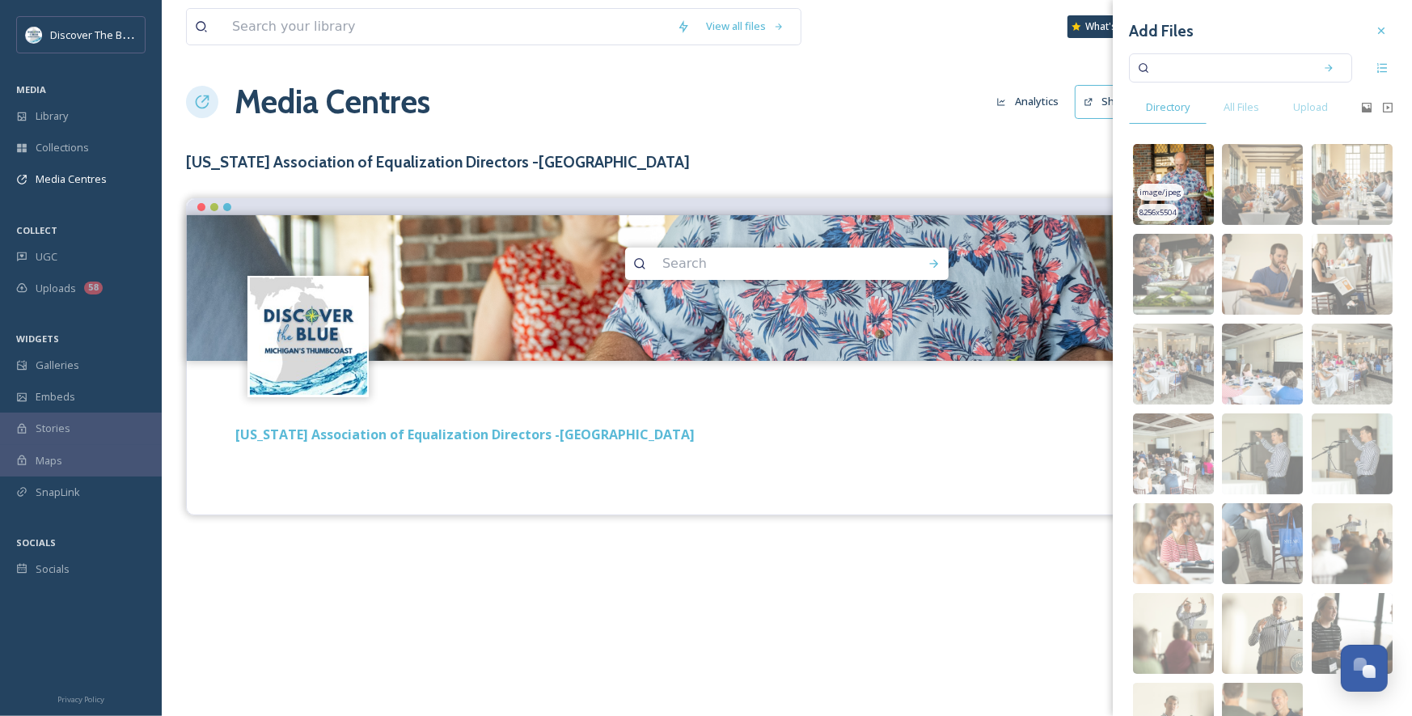
click at [1163, 176] on img at bounding box center [1173, 184] width 81 height 81
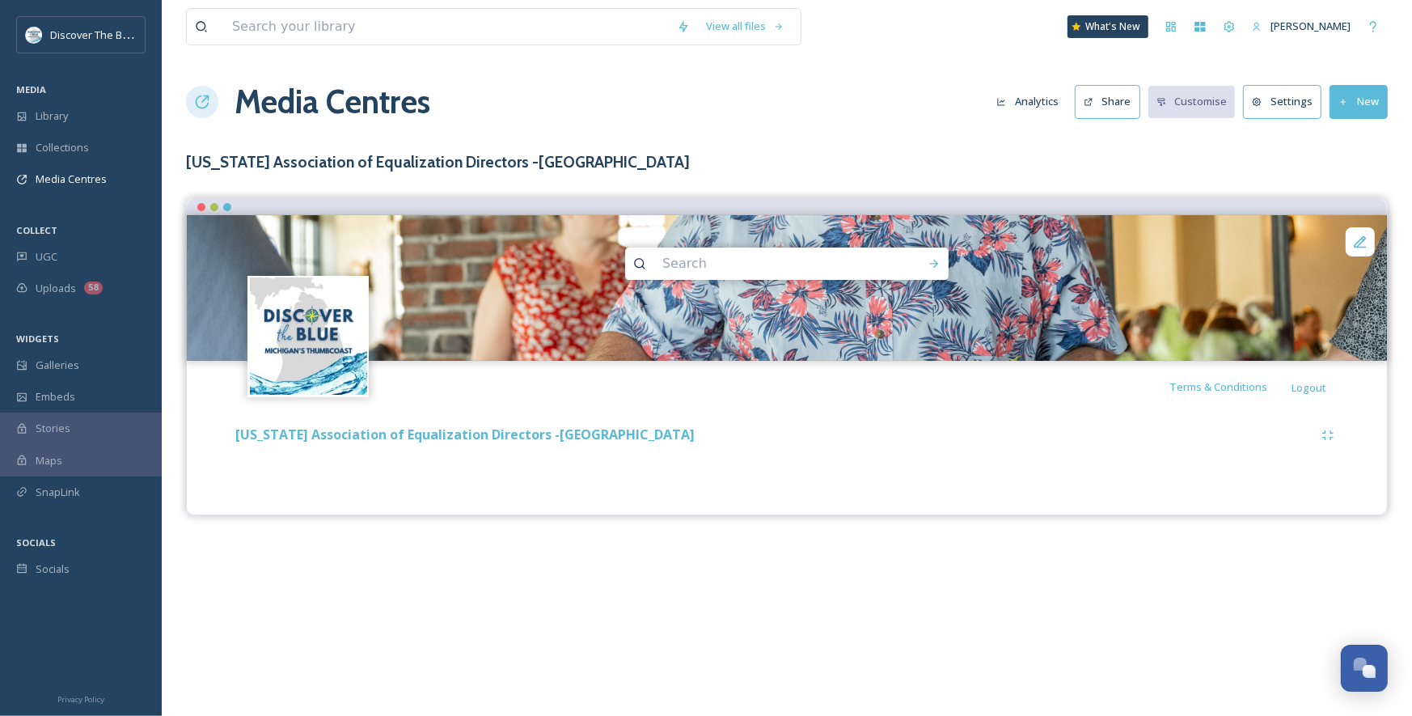
click at [872, 524] on div "View all files What's New [PERSON_NAME] Media Centres Analytics Share Customise…" at bounding box center [787, 358] width 1251 height 716
click at [531, 442] on strong "[US_STATE] Association of Equalization Directors -[GEOGRAPHIC_DATA]" at bounding box center [464, 434] width 459 height 18
click at [494, 430] on strong "[US_STATE] Association of Equalization Directors -[GEOGRAPHIC_DATA]" at bounding box center [464, 434] width 459 height 18
click at [483, 451] on div "[US_STATE] Association of Equalization Directors -[GEOGRAPHIC_DATA]" at bounding box center [787, 452] width 1176 height 78
click at [472, 438] on strong "[US_STATE] Association of Equalization Directors -[GEOGRAPHIC_DATA]" at bounding box center [464, 434] width 459 height 18
